Goal: Check status

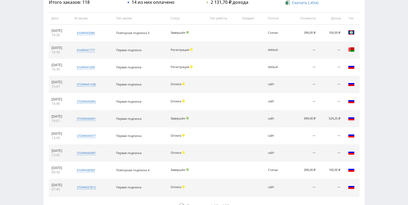
scroll to position [221, 0]
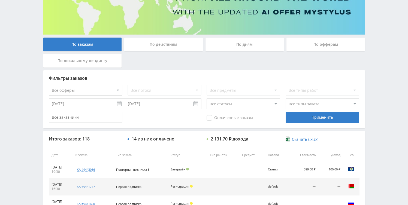
scroll to position [70, 0]
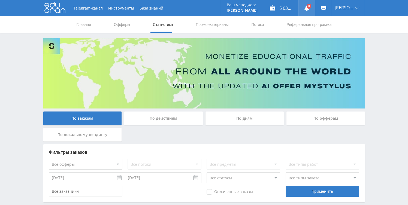
click at [312, 6] on link at bounding box center [307, 8] width 16 height 16
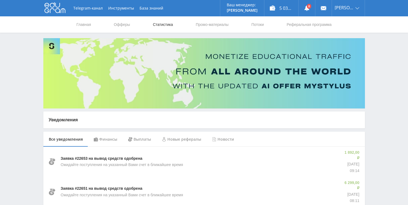
click at [160, 25] on link "Статистика" at bounding box center [162, 24] width 21 height 16
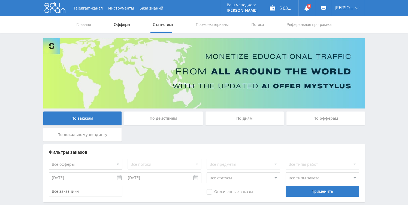
click at [119, 22] on link "Офферы" at bounding box center [121, 24] width 17 height 16
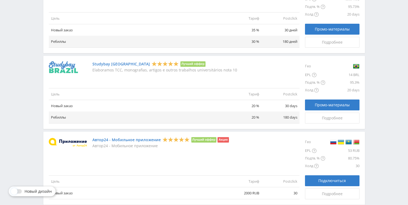
scroll to position [90, 0]
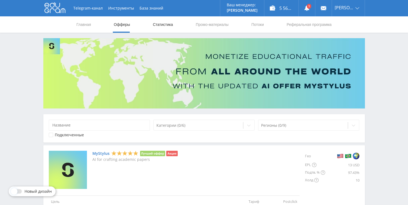
click at [164, 22] on link "Статистика" at bounding box center [162, 24] width 21 height 16
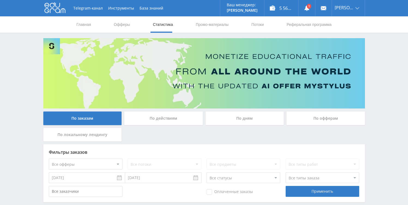
click at [253, 113] on div "По дням" at bounding box center [245, 119] width 79 height 14
click at [0, 0] on input "По дням" at bounding box center [0, 0] width 0 height 0
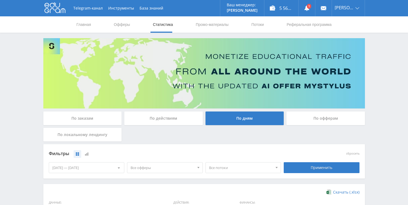
click at [161, 24] on link "Статистика" at bounding box center [162, 24] width 21 height 16
click at [112, 119] on div "По заказам" at bounding box center [82, 119] width 79 height 14
click at [0, 0] on input "По заказам" at bounding box center [0, 0] width 0 height 0
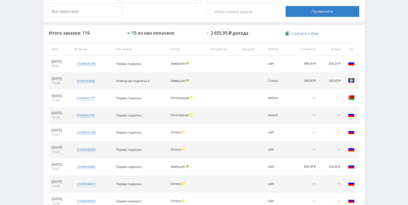
scroll to position [202, 0]
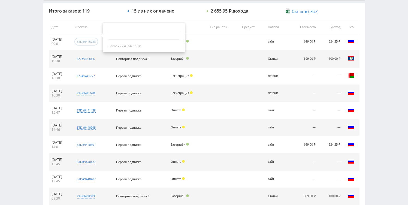
click at [89, 42] on div "std#9445783" at bounding box center [86, 42] width 19 height 4
click at [368, 58] on div "Telegram-канал Инструменты База знаний Ваш менеджер: [PERSON_NAME] [PERSON_NAME…" at bounding box center [204, 27] width 408 height 458
